Goal: Task Accomplishment & Management: Manage account settings

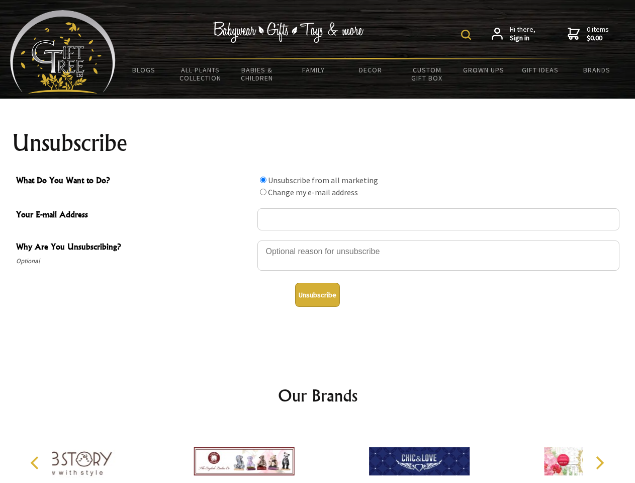
click at [467, 35] on img at bounding box center [466, 35] width 10 height 10
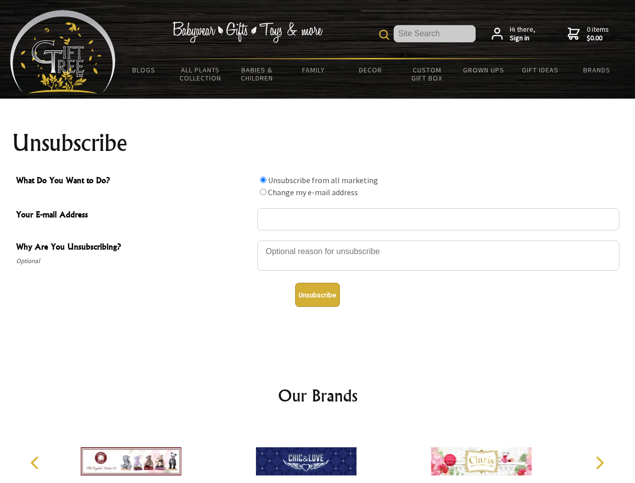
click at [318, 240] on div at bounding box center [438, 256] width 362 height 35
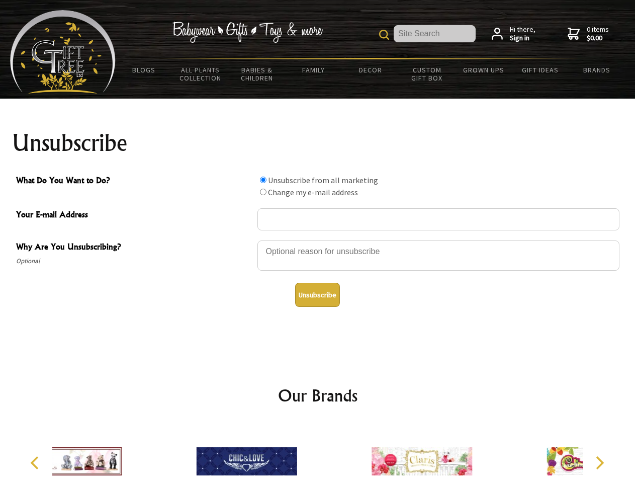
click at [263, 179] on input "What Do You Want to Do?" at bounding box center [263, 179] width 7 height 7
click at [263, 191] on input "What Do You Want to Do?" at bounding box center [263, 191] width 7 height 7
radio input "true"
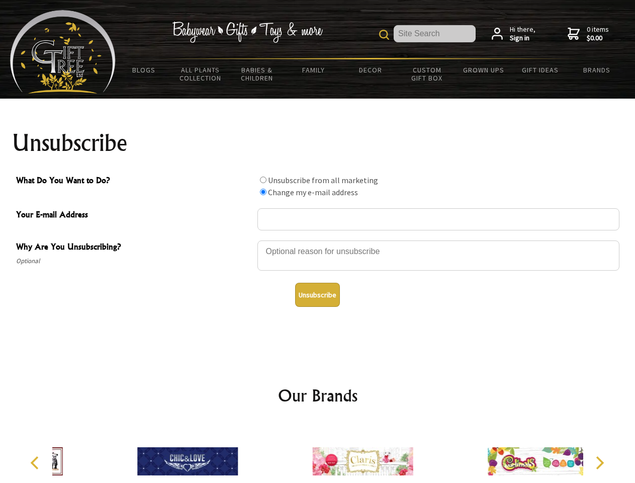
click at [317, 295] on button "Unsubscribe" at bounding box center [317, 294] width 45 height 24
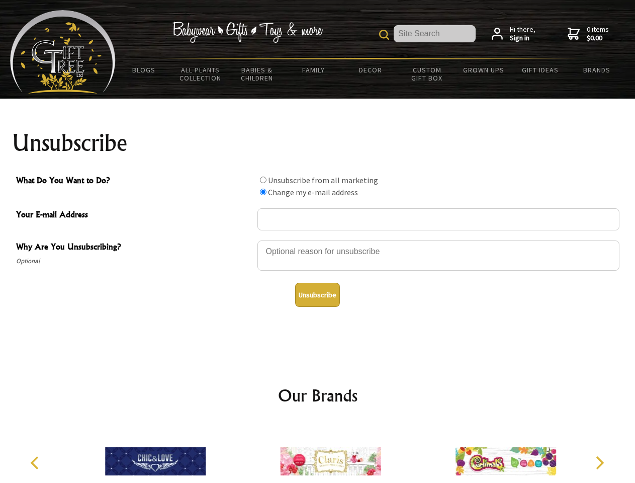
click at [318, 453] on img at bounding box center [330, 460] width 101 height 75
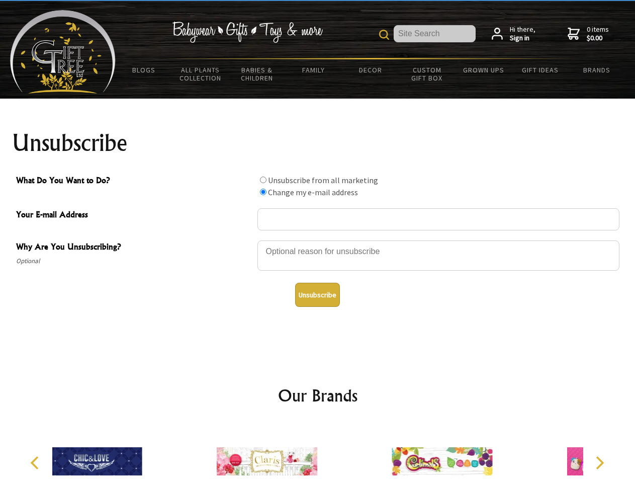
click at [36, 462] on icon "Previous" at bounding box center [35, 462] width 13 height 13
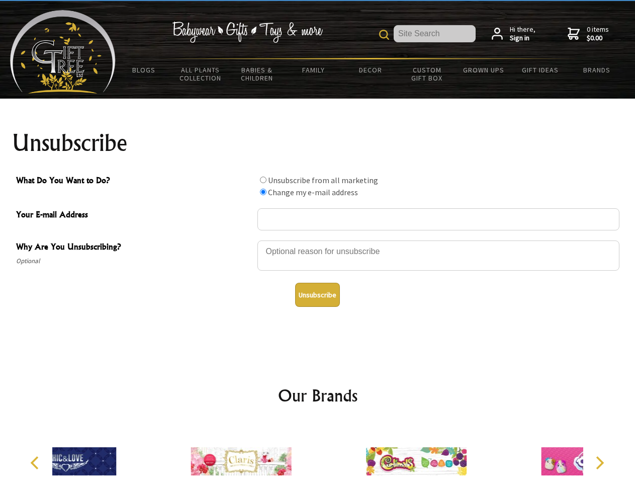
click at [599, 462] on icon "Next" at bounding box center [598, 462] width 13 height 13
